Goal: Task Accomplishment & Management: Manage account settings

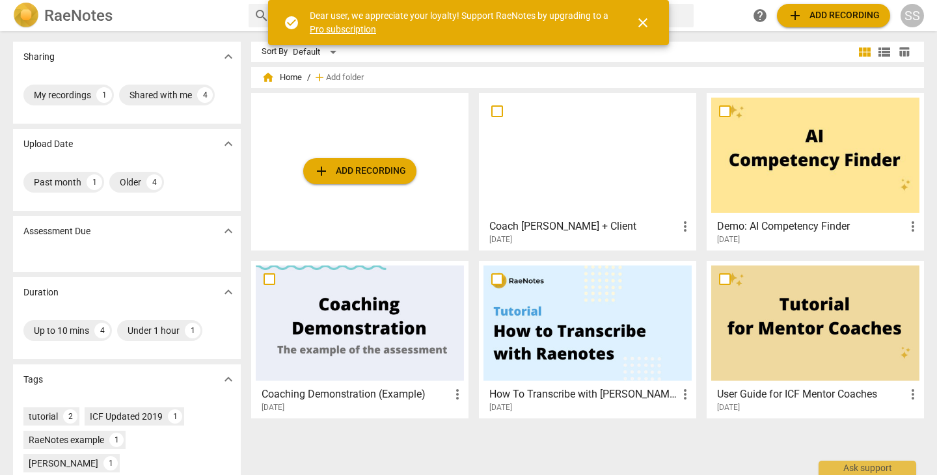
click at [685, 228] on span "more_vert" at bounding box center [686, 227] width 16 height 16
click at [555, 172] on div at bounding box center [468, 237] width 937 height 475
click at [642, 20] on span "close" at bounding box center [643, 23] width 16 height 16
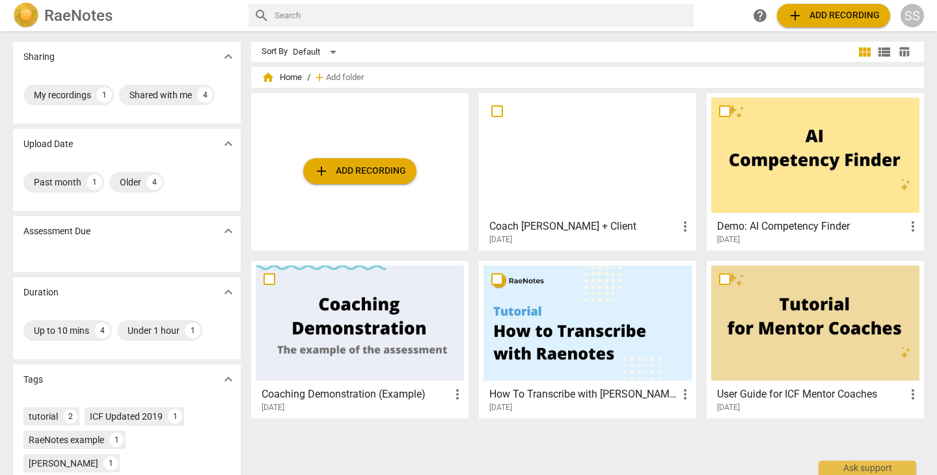
click at [495, 111] on input "checkbox" at bounding box center [497, 112] width 27 height 16
checkbox input "false"
click at [685, 226] on span "more_vert" at bounding box center [686, 227] width 16 height 16
click at [613, 189] on div at bounding box center [468, 237] width 937 height 475
click at [909, 21] on div "SS" at bounding box center [912, 15] width 23 height 23
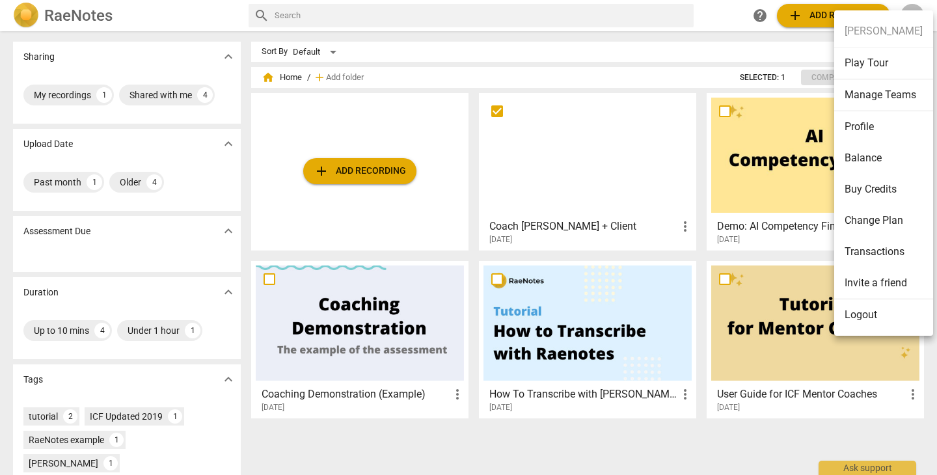
click at [632, 145] on div at bounding box center [468, 237] width 937 height 475
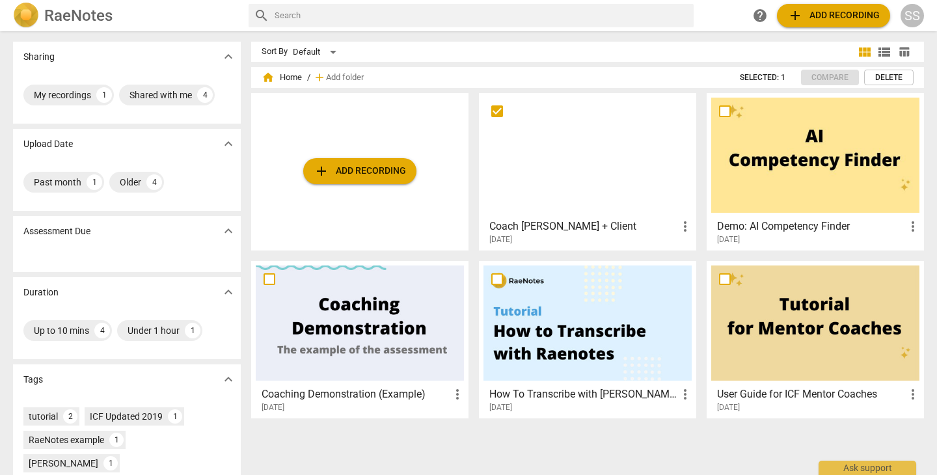
click at [915, 16] on div "SS" at bounding box center [912, 15] width 23 height 23
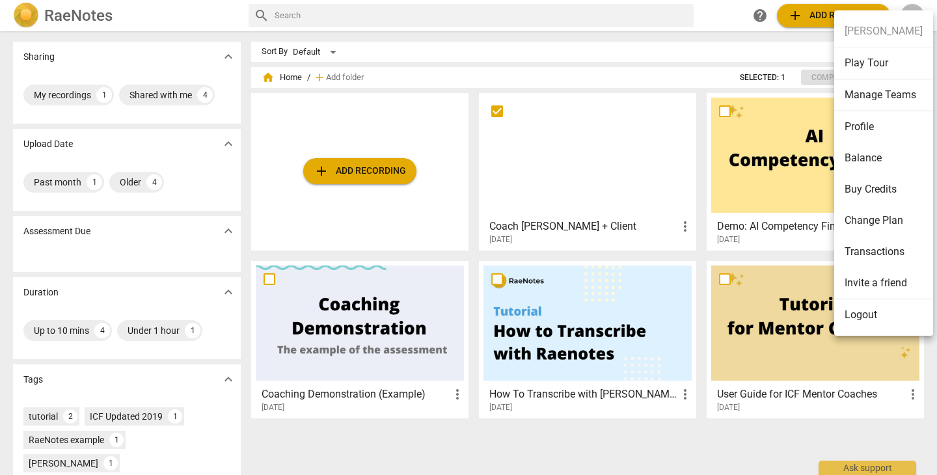
click at [861, 189] on li "Buy Credits" at bounding box center [884, 189] width 99 height 31
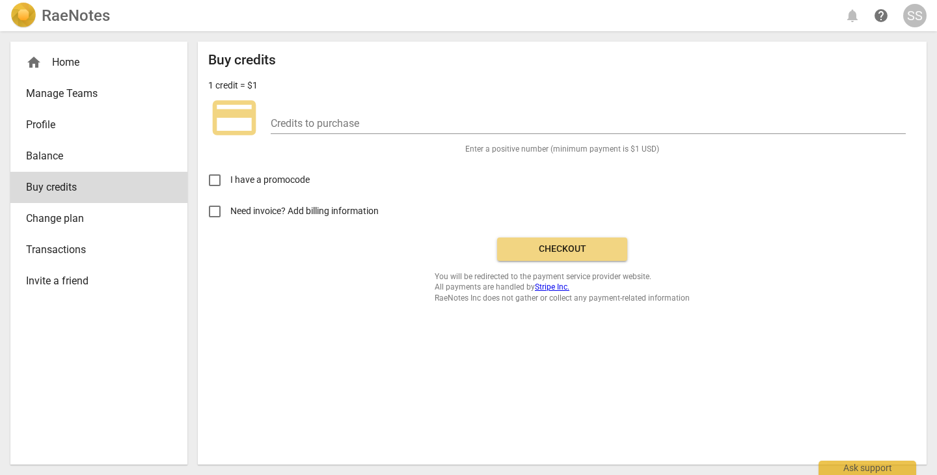
click at [915, 13] on div "SS" at bounding box center [915, 15] width 23 height 23
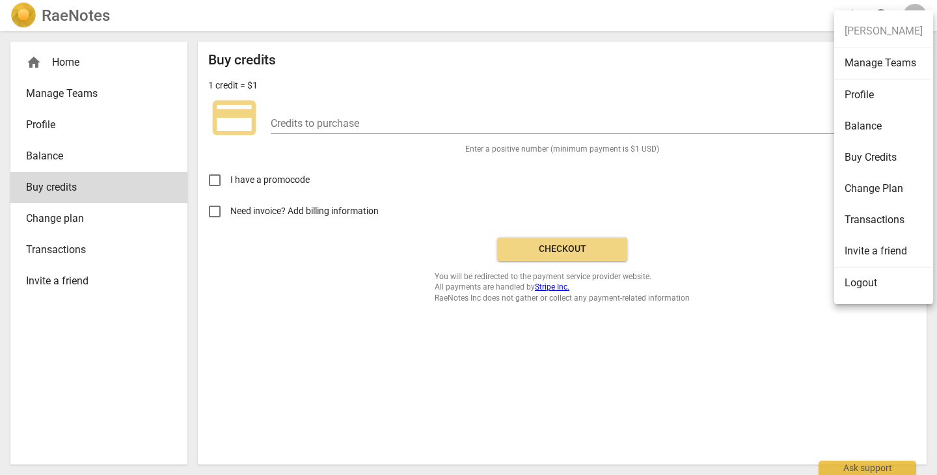
click at [70, 62] on div at bounding box center [468, 237] width 937 height 475
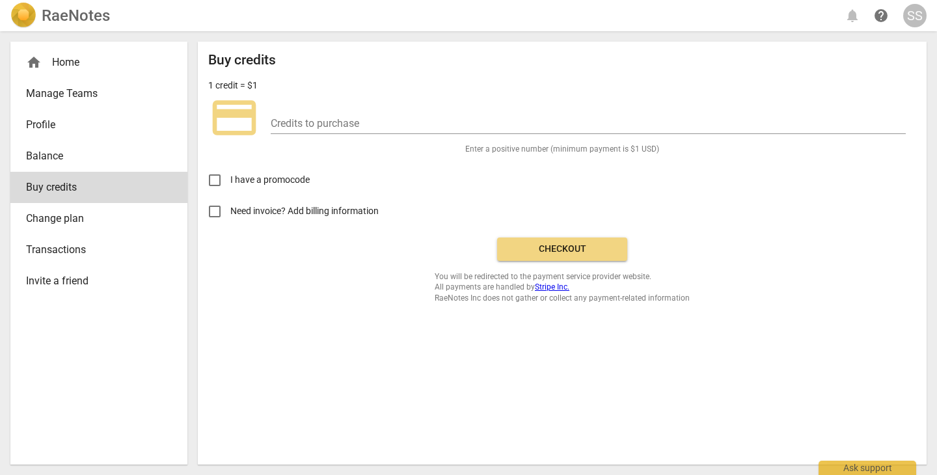
click at [82, 16] on h2 "RaeNotes" at bounding box center [76, 16] width 68 height 18
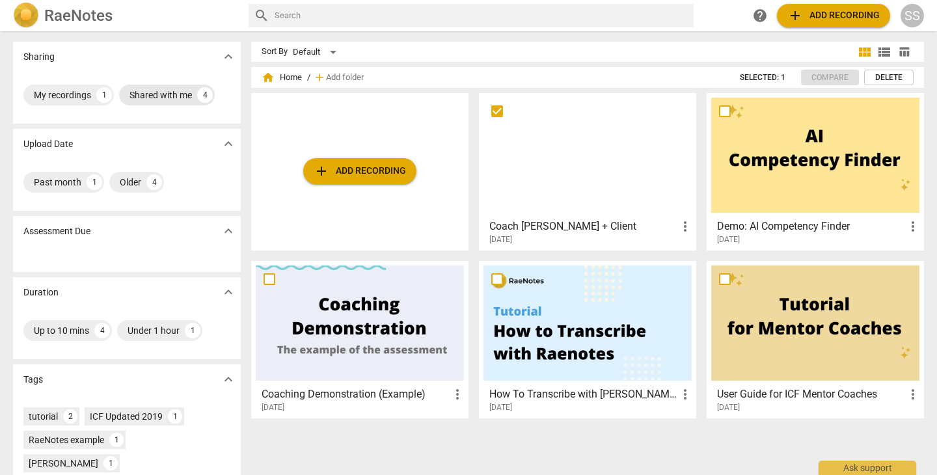
click at [183, 96] on div "Shared with me" at bounding box center [161, 95] width 62 height 13
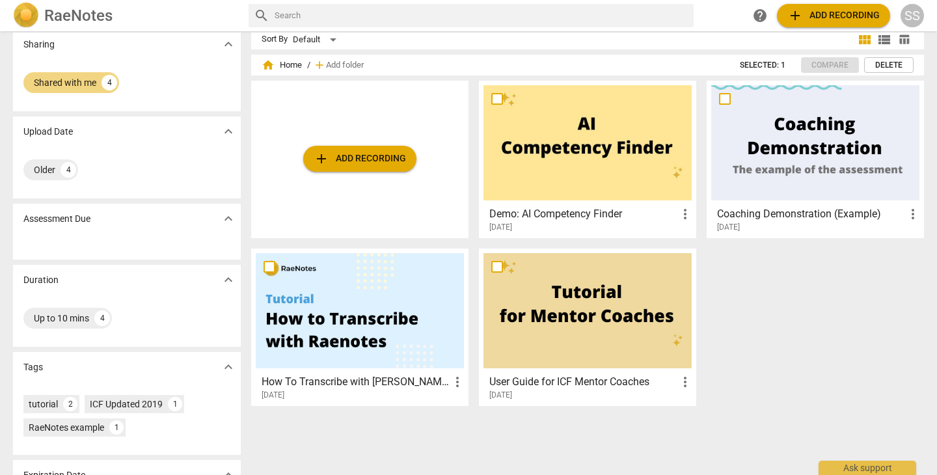
click at [229, 47] on span "expand_more" at bounding box center [229, 44] width 16 height 16
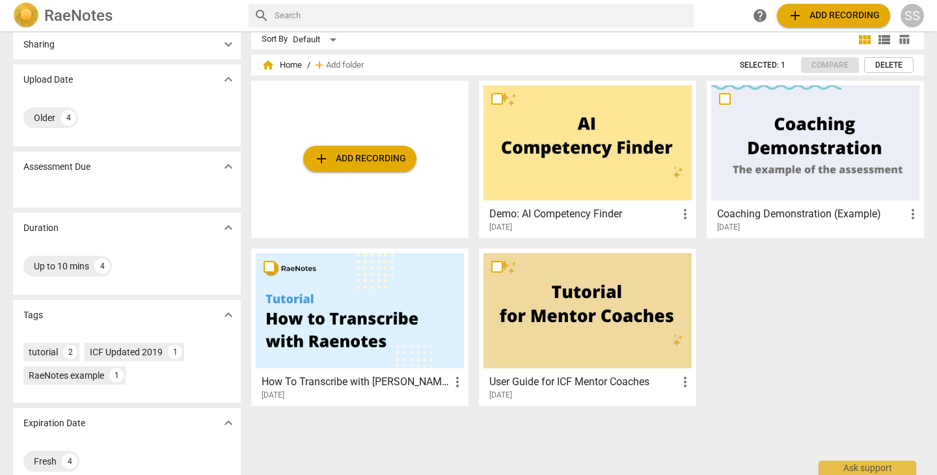
click at [226, 164] on span "expand_more" at bounding box center [229, 167] width 16 height 16
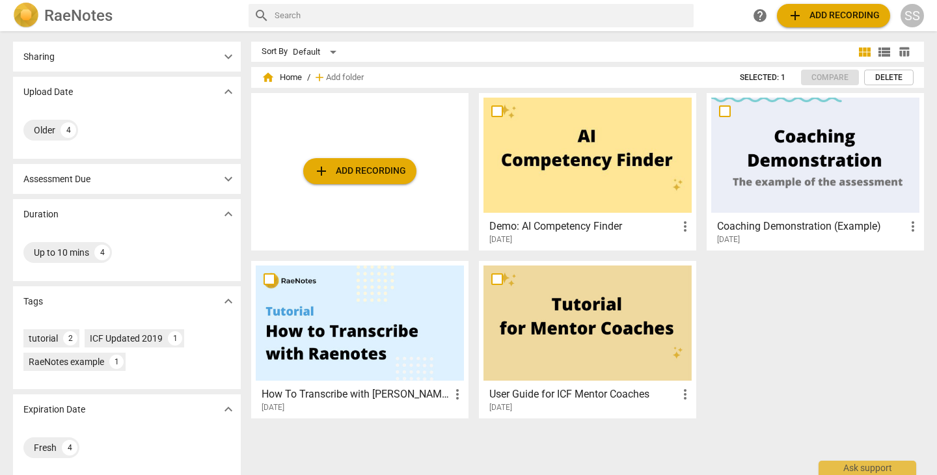
click at [911, 21] on div "SS" at bounding box center [912, 15] width 23 height 23
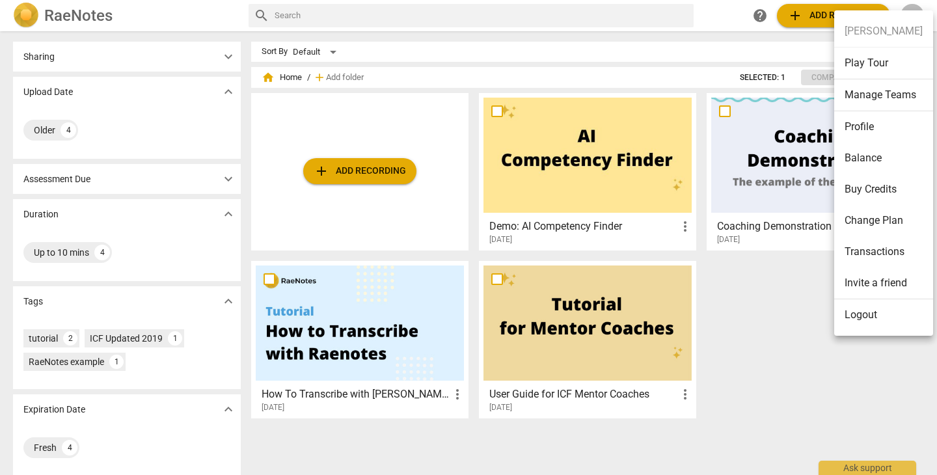
click at [859, 120] on li "Profile" at bounding box center [884, 126] width 99 height 31
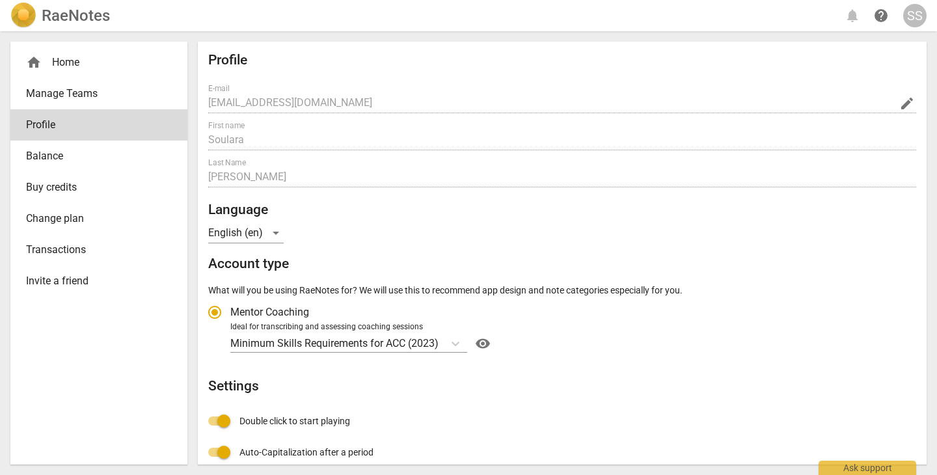
radio input "false"
click at [917, 23] on div "SS" at bounding box center [915, 15] width 23 height 23
